Goal: Check status: Check status

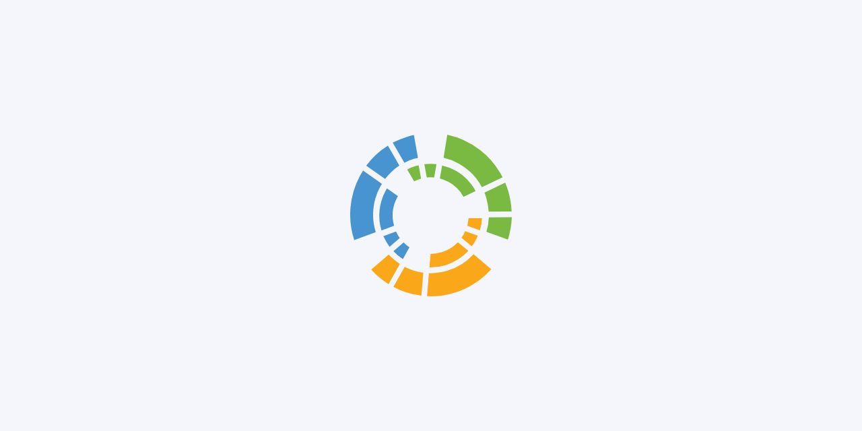
drag, startPoint x: 0, startPoint y: 0, endPoint x: 305, endPoint y: 242, distance: 389.4
click at [305, 242] on div at bounding box center [431, 215] width 862 height 431
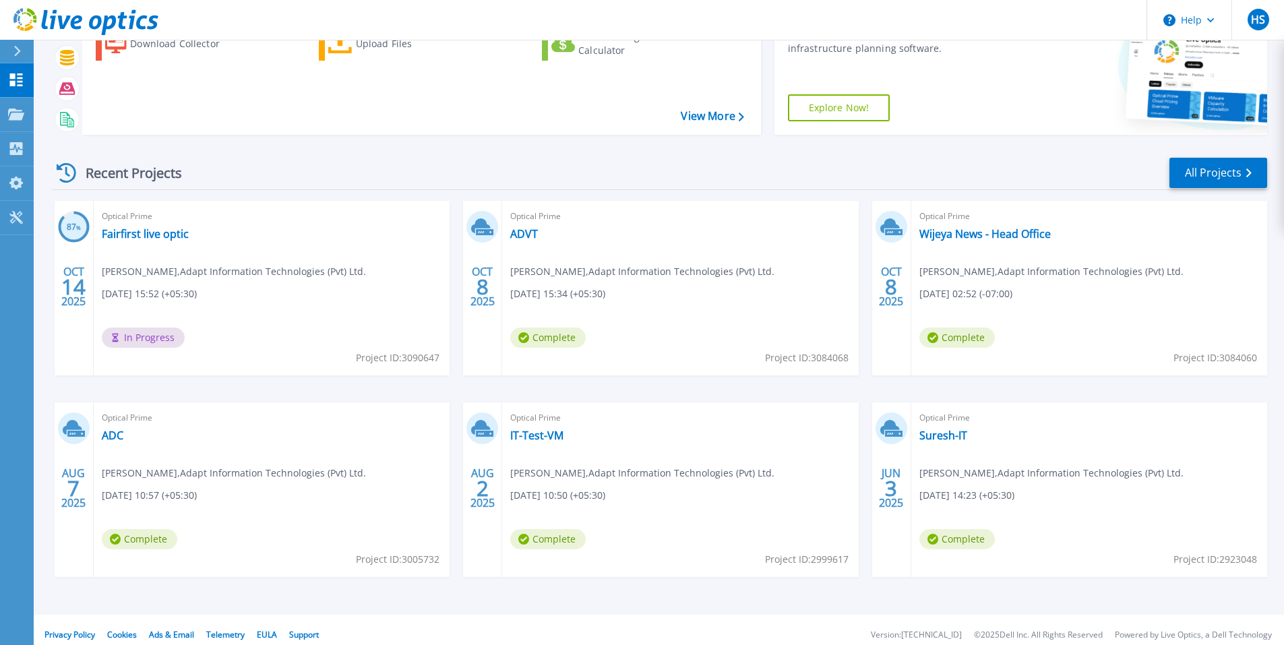
scroll to position [102, 0]
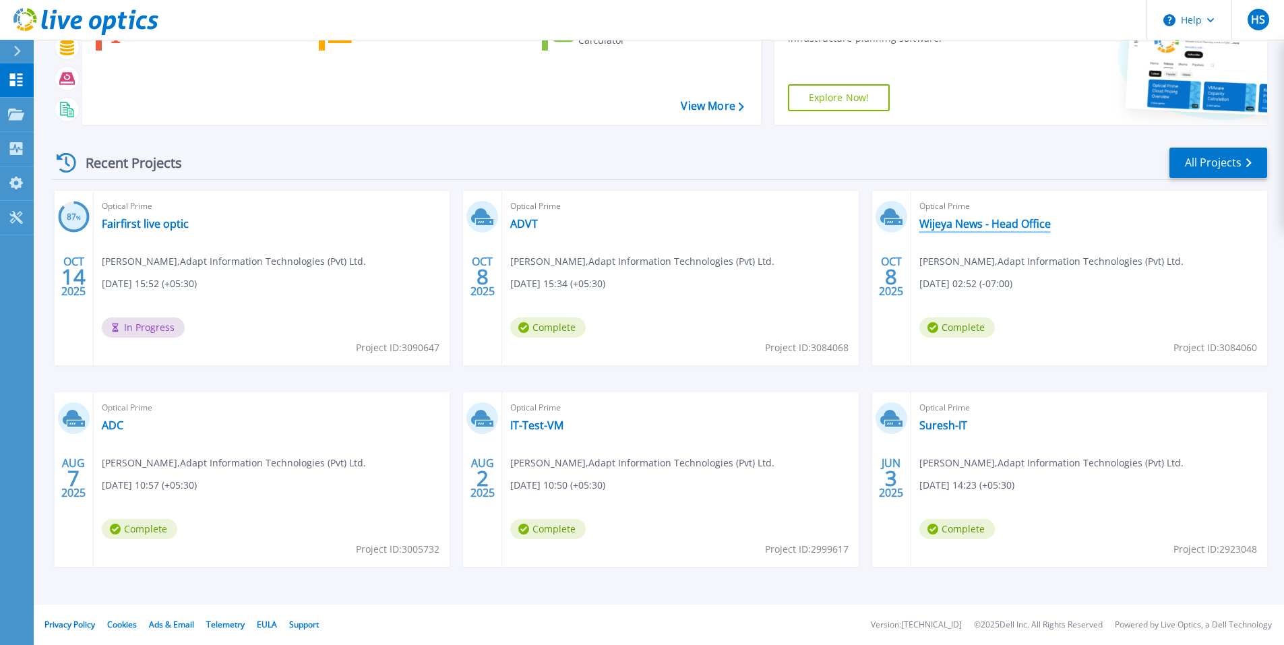
click at [933, 225] on link "Wijeya News - Head Office" at bounding box center [984, 223] width 131 height 13
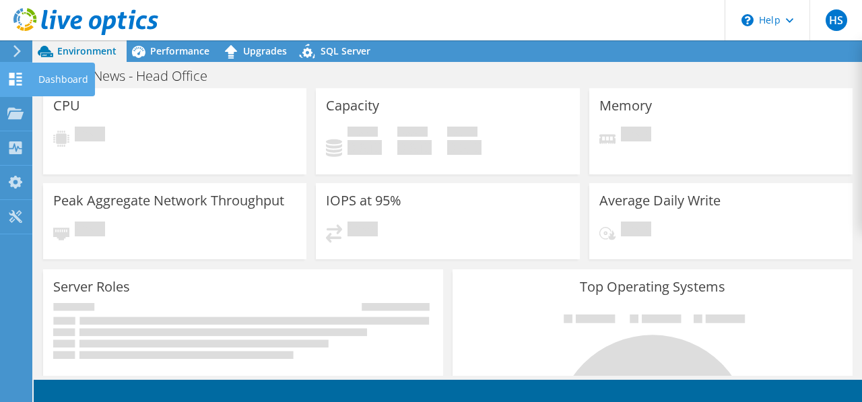
click at [13, 73] on icon at bounding box center [15, 79] width 16 height 13
